Goal: Task Accomplishment & Management: Complete application form

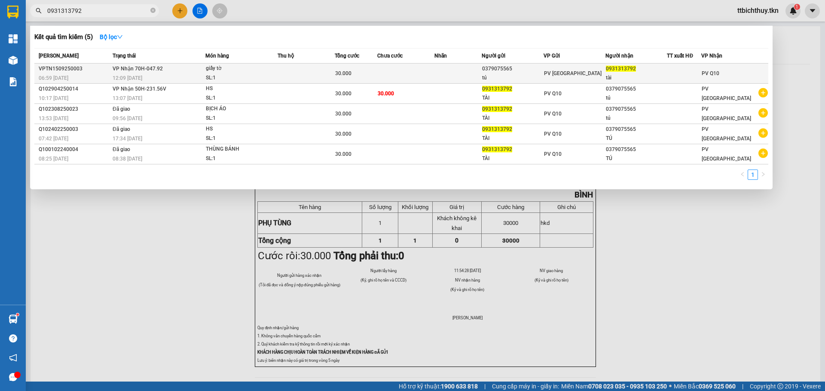
type input "0931313792"
click at [389, 71] on td at bounding box center [405, 74] width 57 height 20
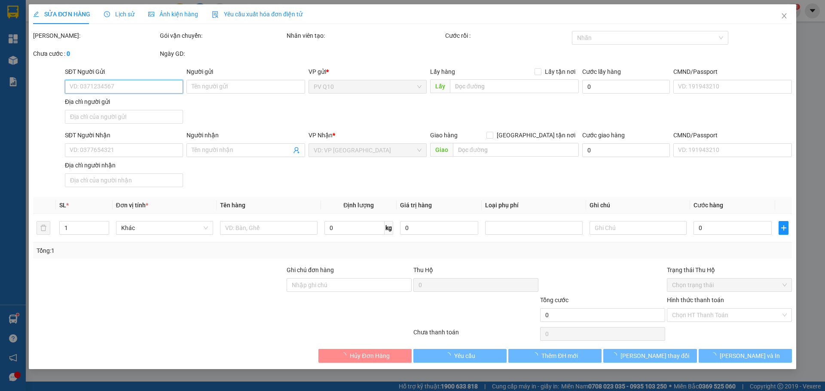
type input "0379075565"
type input "tú"
type input "0931313792"
type input "tài"
type input "30.000"
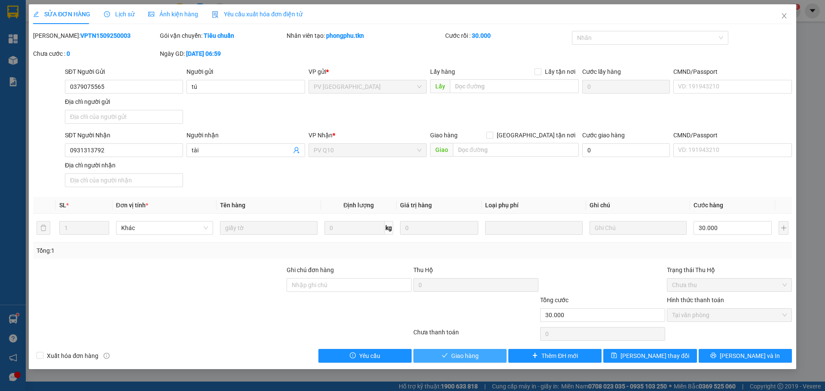
click at [492, 358] on button "Giao hàng" at bounding box center [459, 356] width 93 height 14
